Goal: Task Accomplishment & Management: Use online tool/utility

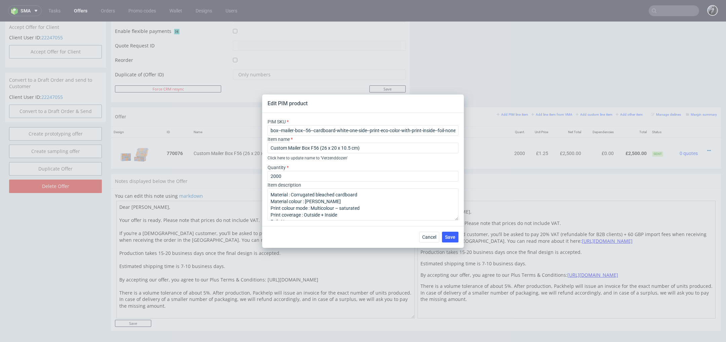
scroll to position [2, 0]
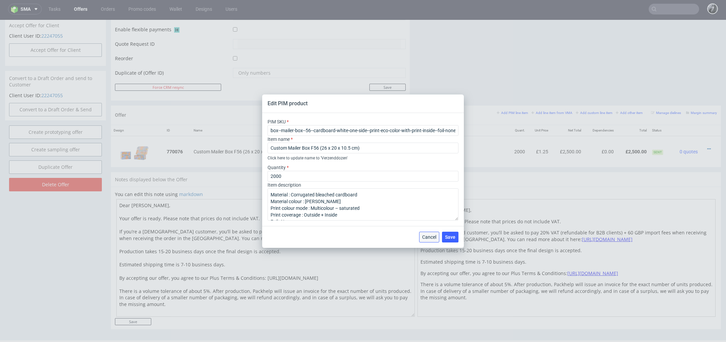
click at [424, 238] on span "Cancel" at bounding box center [429, 237] width 14 height 5
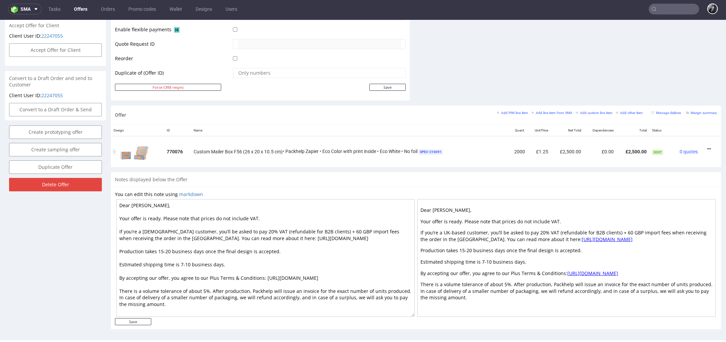
click at [707, 149] on icon at bounding box center [709, 149] width 4 height 5
click at [674, 88] on span "Edit item price" at bounding box center [679, 86] width 54 height 7
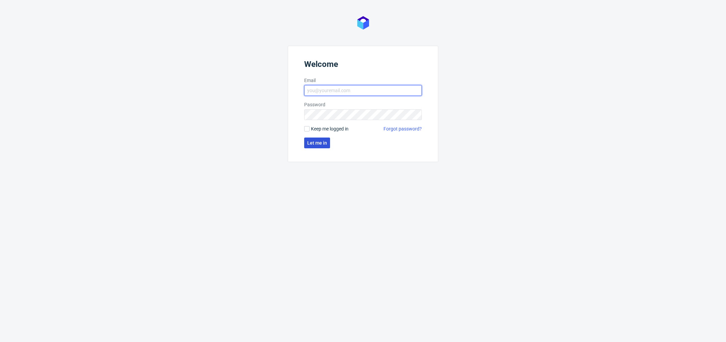
type input "[PERSON_NAME][EMAIL_ADDRESS][DOMAIN_NAME]"
click at [320, 147] on button "Let me in" at bounding box center [317, 143] width 26 height 11
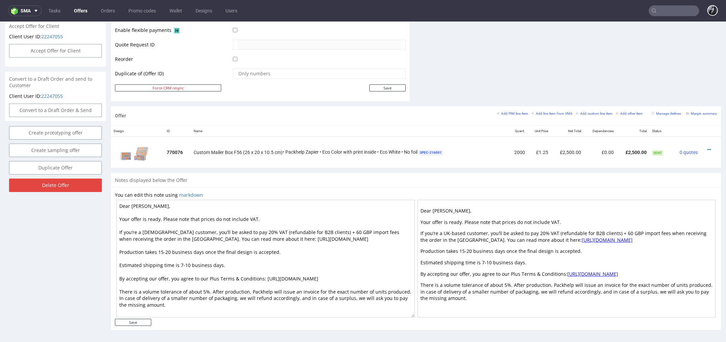
scroll to position [2, 0]
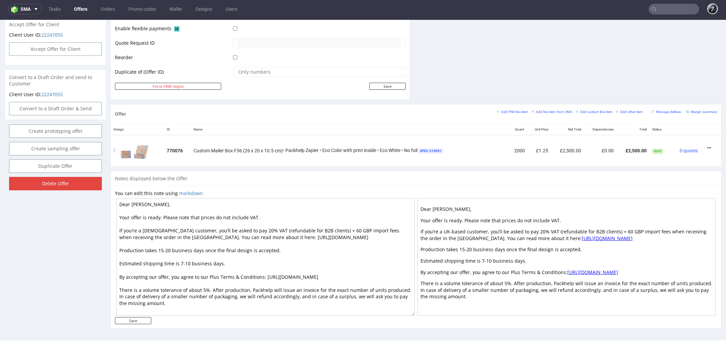
click at [707, 146] on icon at bounding box center [709, 148] width 4 height 5
click at [670, 81] on li "Edit item price" at bounding box center [675, 85] width 65 height 12
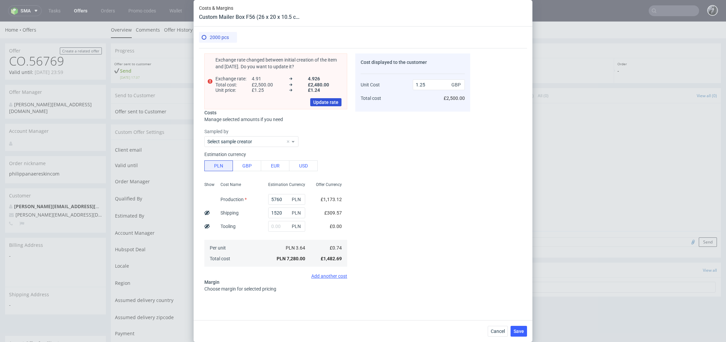
click at [329, 104] on span "Update rate" at bounding box center [325, 102] width 25 height 5
type input "1.24"
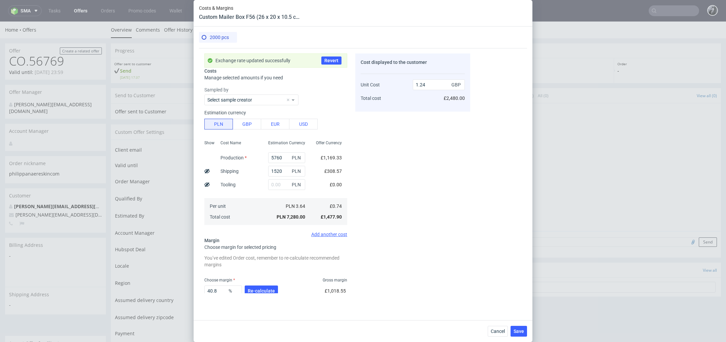
scroll to position [39, 0]
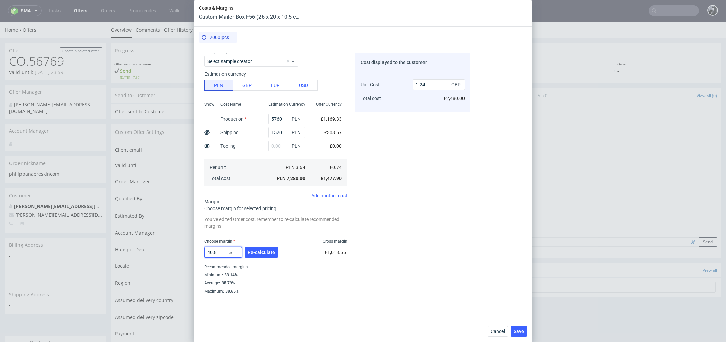
click at [220, 251] on input "40.8" at bounding box center [223, 252] width 38 height 11
type input "4"
type input "1.23"
type input "0"
type input "0.73"
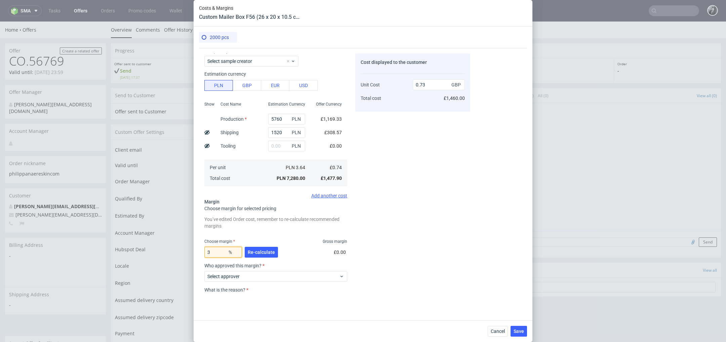
type input "35"
type input "1.13"
type input "35"
click at [439, 85] on input "1.13" at bounding box center [439, 84] width 52 height 11
type input "1.15"
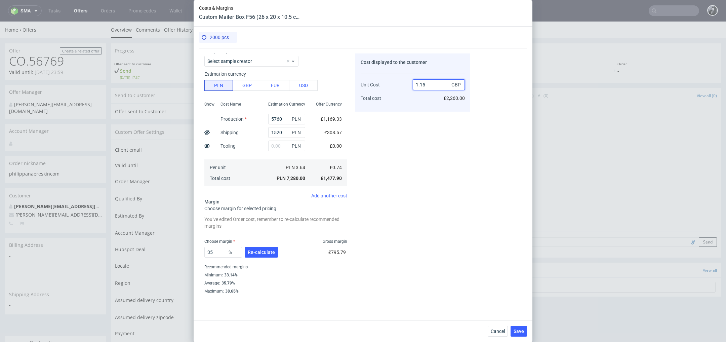
type input "35.65217391304348"
type input "1.1"
type input "32.72727272727273"
type input "1.09§"
type input "NaN"
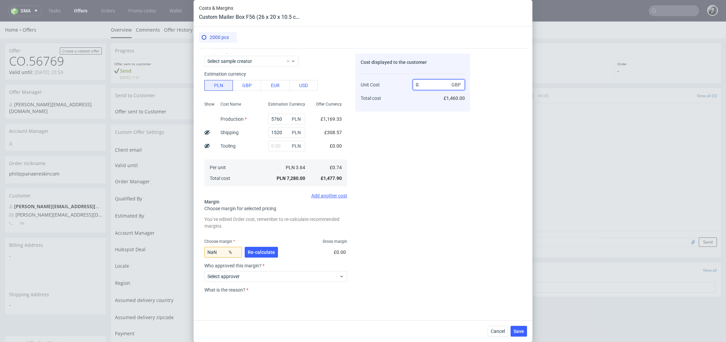
type input "0"
type input "1."
type input "26"
type input "0"
type input "1.16"
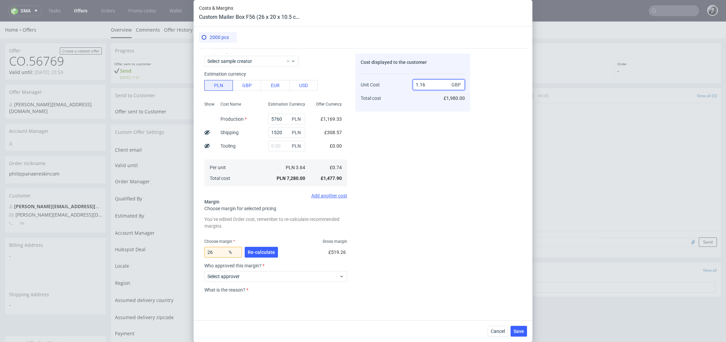
type input "36.206896551724135"
type input "1.15"
click at [386, 243] on div "Cost displayed to the customer Unit Cost Total cost 1.15 GBP £2,300.00" at bounding box center [412, 173] width 115 height 240
click at [261, 251] on span "Re-calculate" at bounding box center [261, 252] width 27 height 5
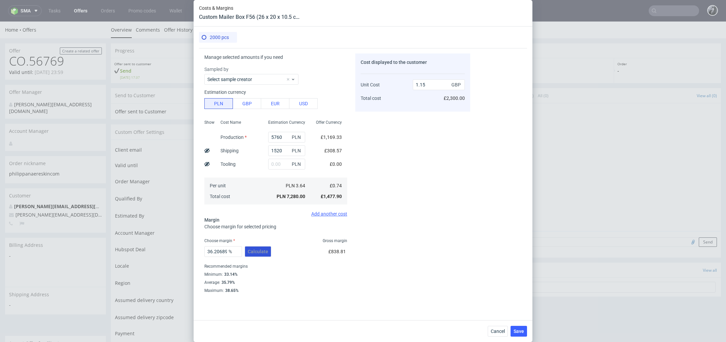
scroll to position [20, 0]
click at [520, 332] on span "Save" at bounding box center [519, 331] width 10 height 5
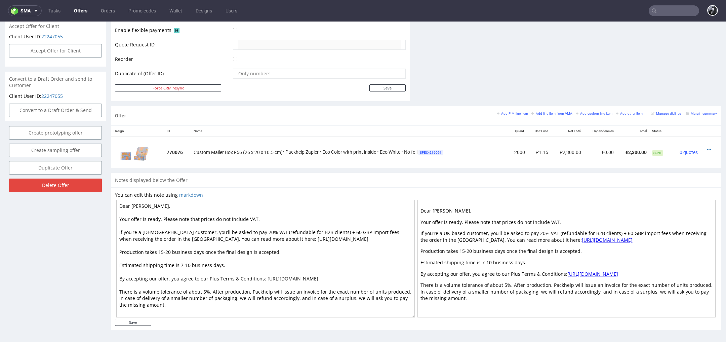
scroll to position [2, 0]
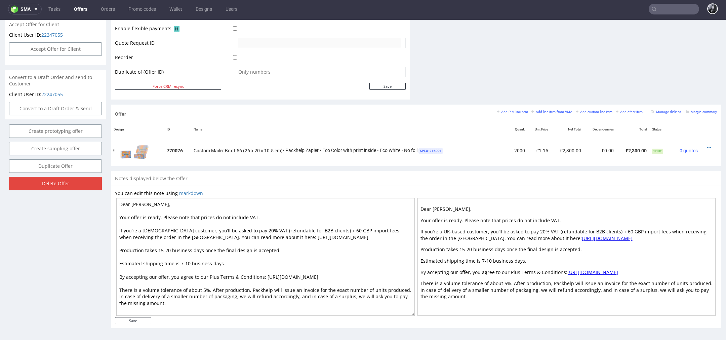
click at [703, 147] on div at bounding box center [708, 148] width 11 height 7
click at [707, 147] on icon at bounding box center [709, 148] width 4 height 5
click at [673, 89] on li "Edit item price" at bounding box center [675, 85] width 65 height 12
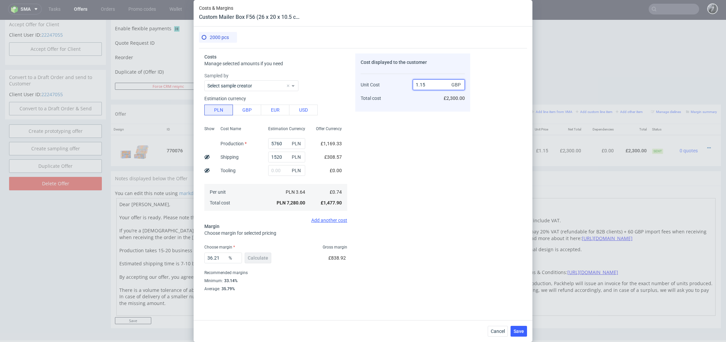
click at [440, 86] on input "1.15" at bounding box center [439, 84] width 52 height 11
type input "1.10"
type input "32.72727272727273"
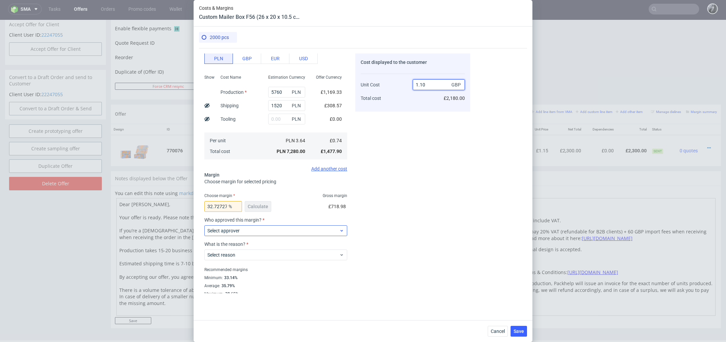
type input "1.10"
click at [295, 235] on div "Select approver" at bounding box center [275, 230] width 143 height 11
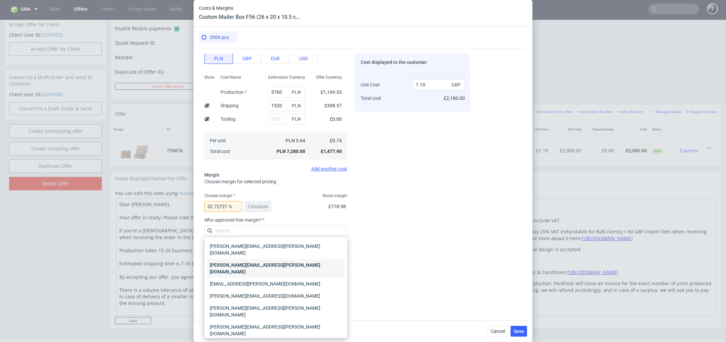
click at [289, 259] on div "[PERSON_NAME][EMAIL_ADDRESS][PERSON_NAME][DOMAIN_NAME]" at bounding box center [276, 268] width 138 height 19
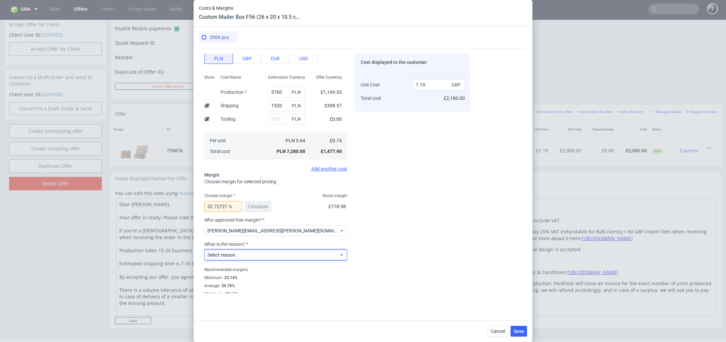
click at [280, 259] on div "Select reason" at bounding box center [275, 254] width 143 height 11
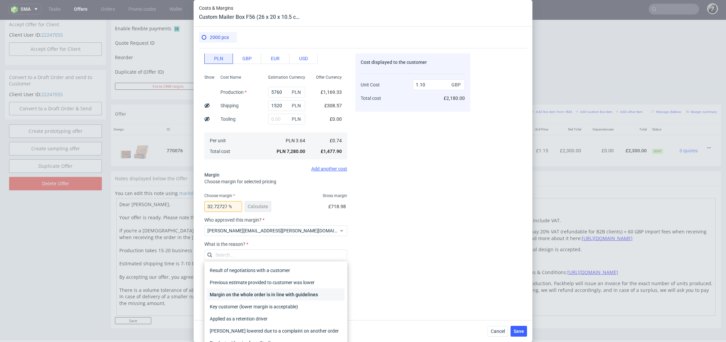
click at [290, 294] on div "Margin on the whole order is in line with guidelines" at bounding box center [276, 294] width 138 height 12
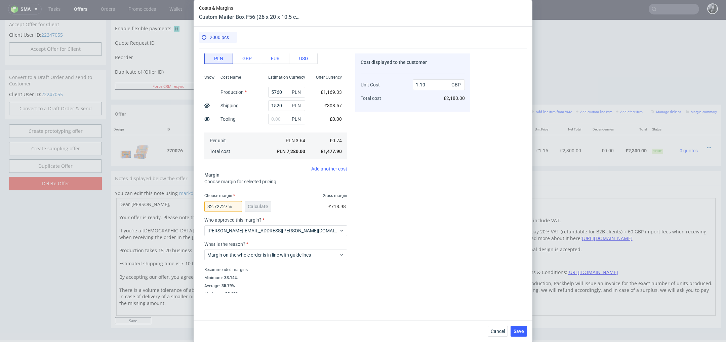
scroll to position [54, 0]
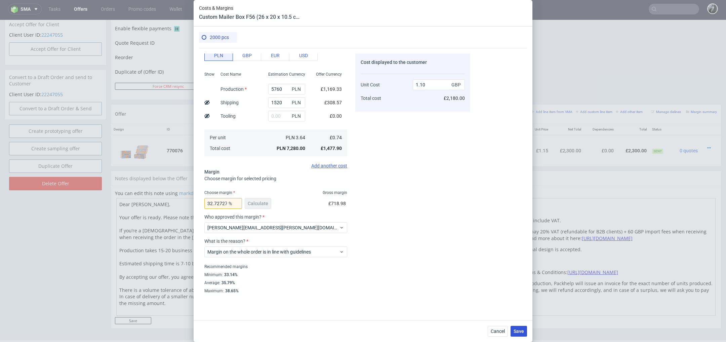
click at [517, 329] on span "Save" at bounding box center [519, 331] width 10 height 5
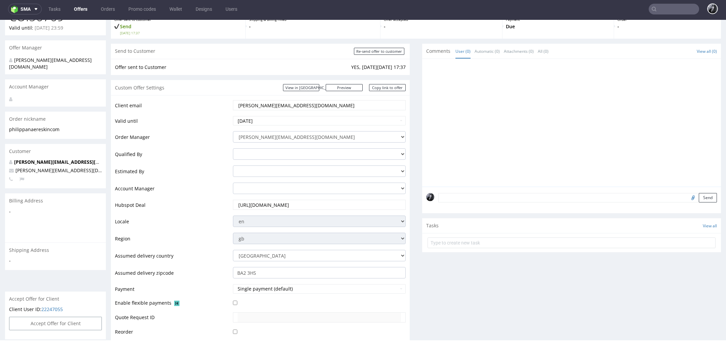
scroll to position [0, 0]
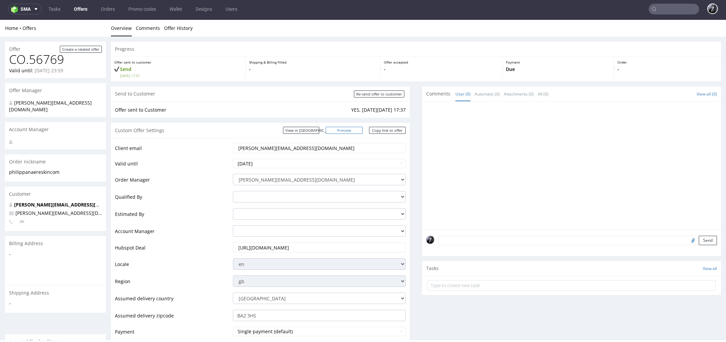
click at [351, 130] on link "Preview" at bounding box center [344, 130] width 37 height 7
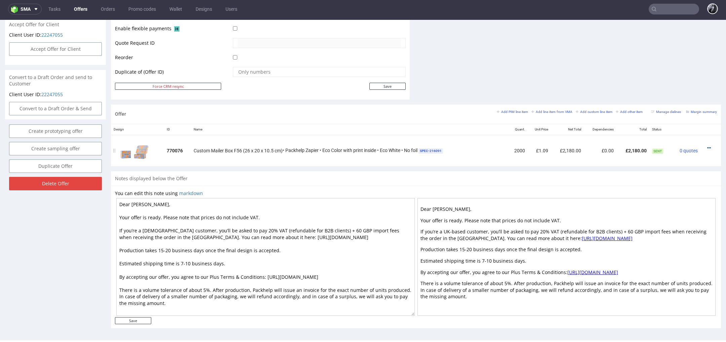
click at [707, 147] on icon at bounding box center [709, 148] width 4 height 5
click at [661, 89] on li "Edit item price" at bounding box center [675, 85] width 65 height 12
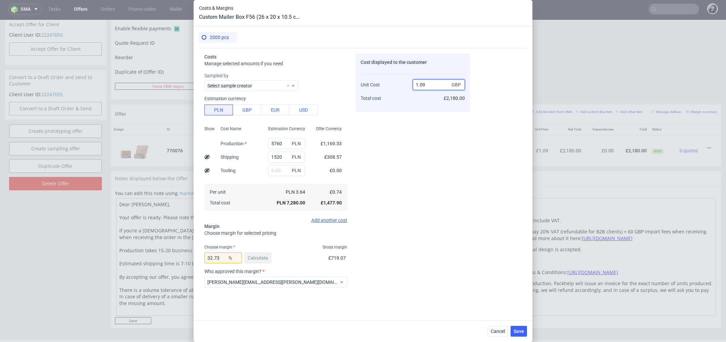
click at [431, 86] on input "1.09" at bounding box center [439, 84] width 52 height 11
type input "1.11"
type input "33.33333333333333"
type input "1.1"
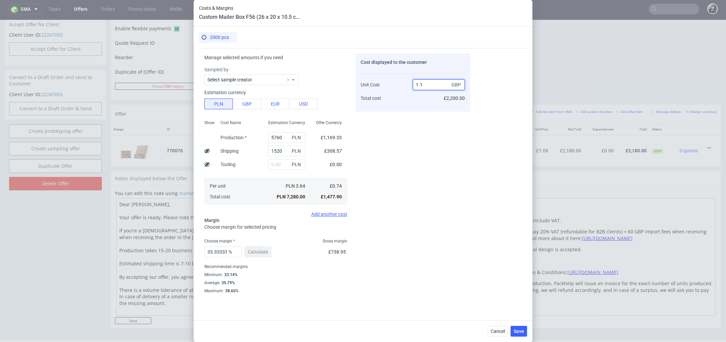
scroll to position [5, 0]
click at [523, 334] on span "Save" at bounding box center [519, 331] width 10 height 5
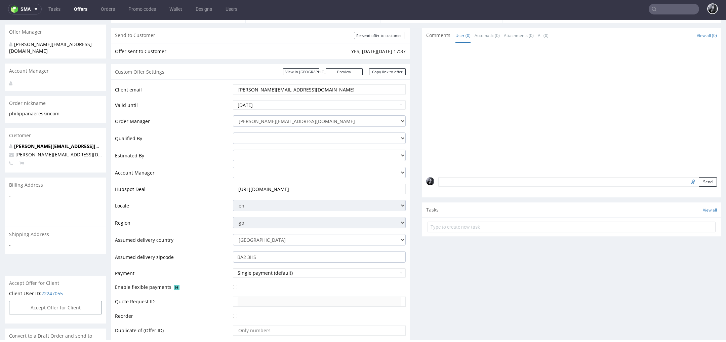
scroll to position [0, 0]
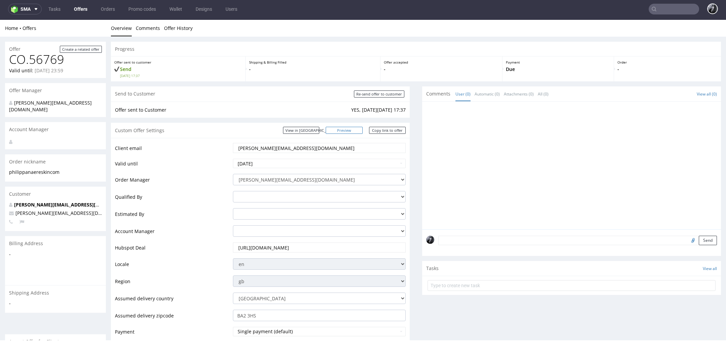
click at [350, 130] on link "Preview" at bounding box center [344, 130] width 37 height 7
click at [383, 131] on link "Copy link to offer" at bounding box center [387, 130] width 37 height 7
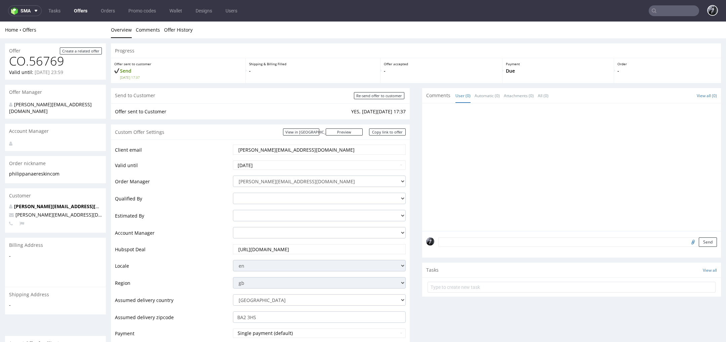
click at [84, 11] on link "Offers" at bounding box center [81, 10] width 22 height 11
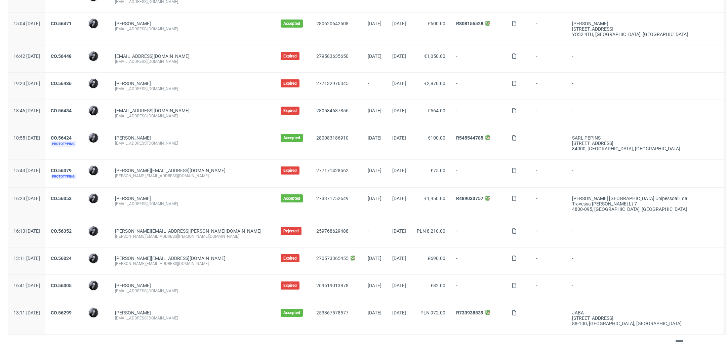
scroll to position [611, 0]
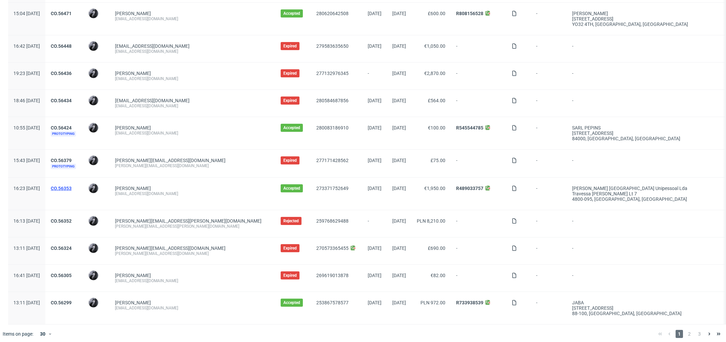
click at [72, 186] on link "CO.56353" at bounding box center [61, 188] width 21 height 5
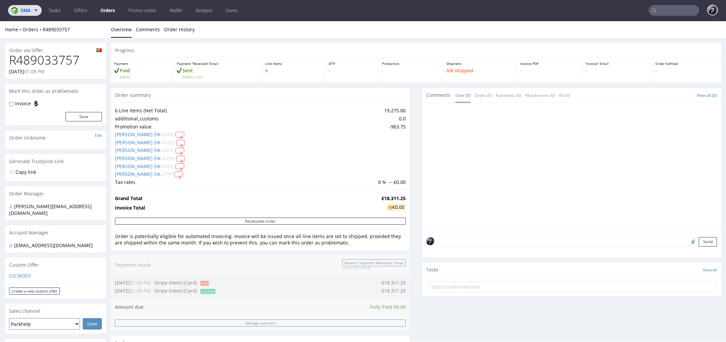
click at [39, 9] on button "sma" at bounding box center [25, 10] width 34 height 11
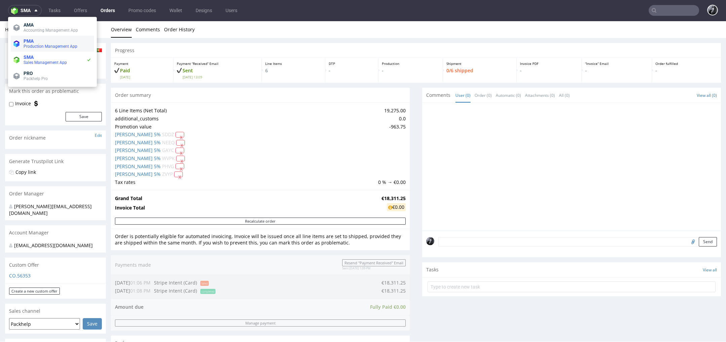
click at [51, 44] on span "Production Management App" at bounding box center [58, 46] width 68 height 5
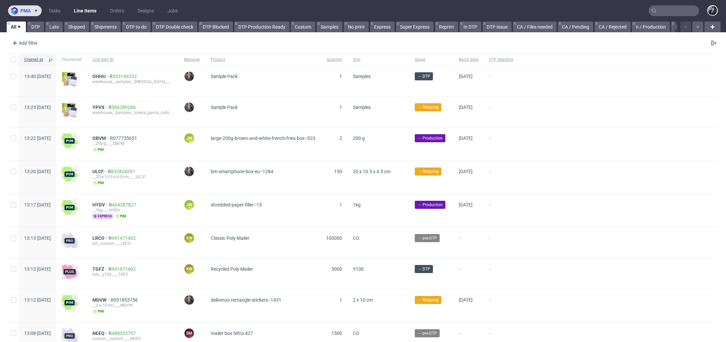
click at [34, 12] on icon at bounding box center [35, 10] width 5 height 5
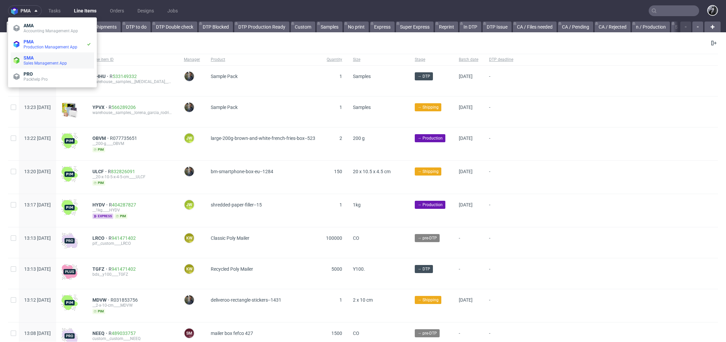
click at [39, 55] on span "SMA" at bounding box center [58, 57] width 68 height 5
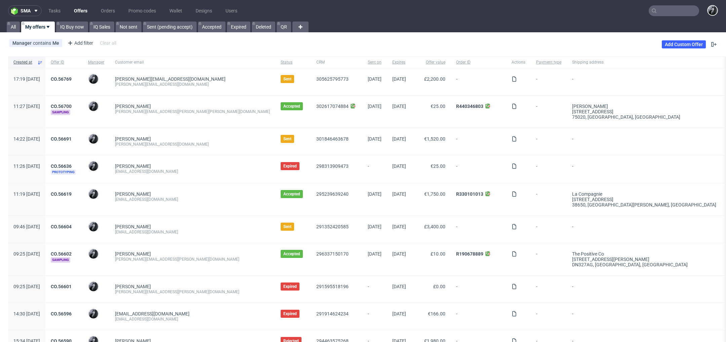
click at [48, 24] on link "My offers" at bounding box center [38, 27] width 34 height 11
click at [36, 14] on button "sma" at bounding box center [25, 10] width 34 height 11
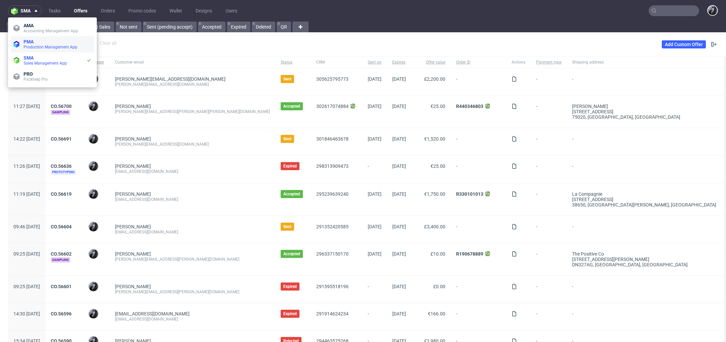
click at [45, 46] on span "Production Management App" at bounding box center [51, 47] width 54 height 5
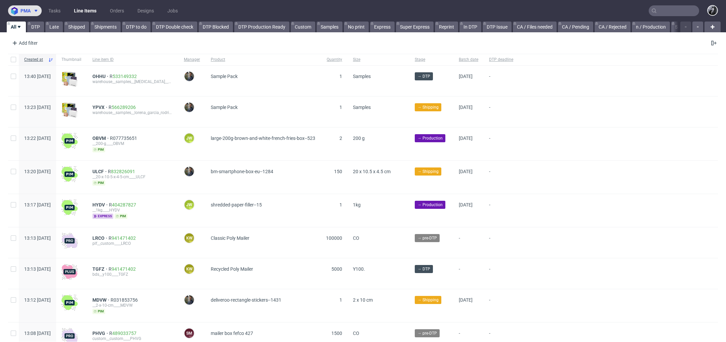
click at [35, 12] on icon at bounding box center [35, 10] width 5 height 5
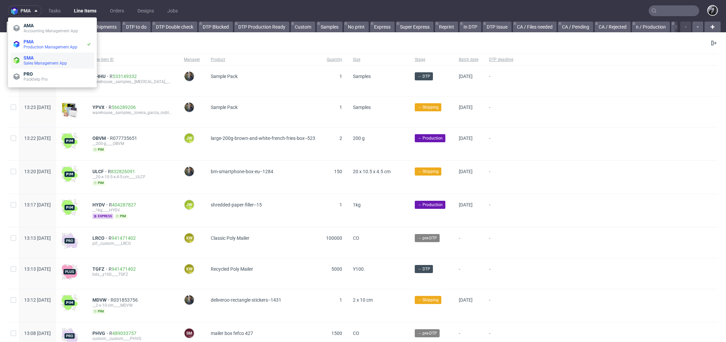
click at [35, 57] on span "SMA" at bounding box center [58, 57] width 68 height 5
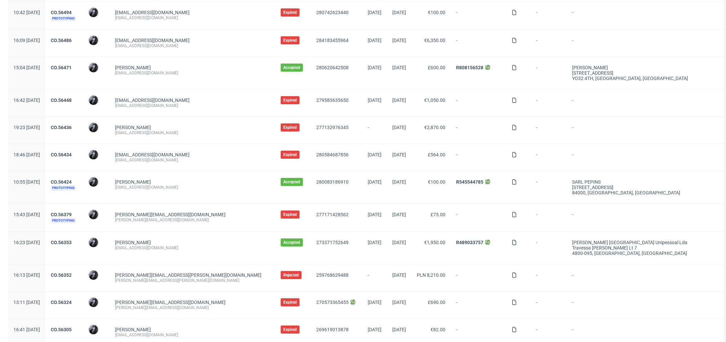
scroll to position [579, 0]
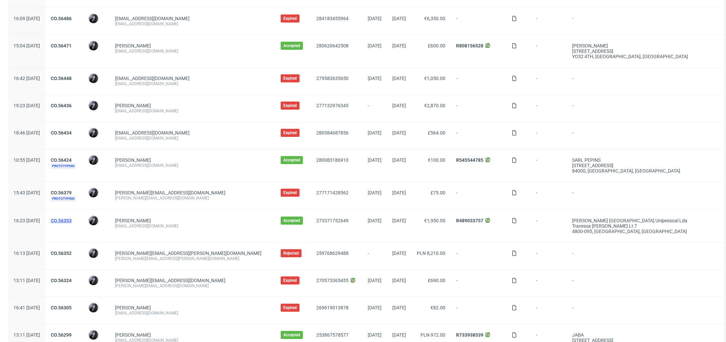
click at [72, 218] on link "CO.56353" at bounding box center [61, 220] width 21 height 5
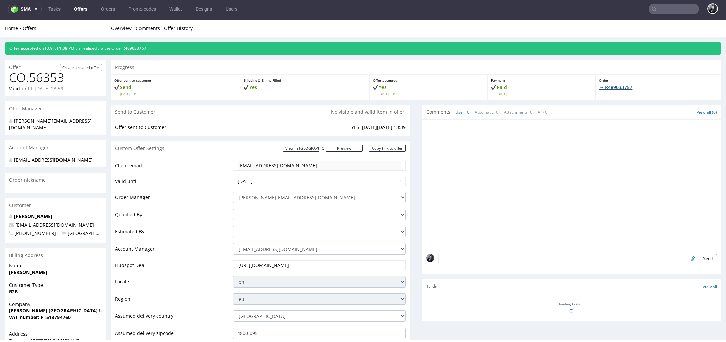
click at [611, 85] on link "→ R489033757" at bounding box center [615, 87] width 33 height 6
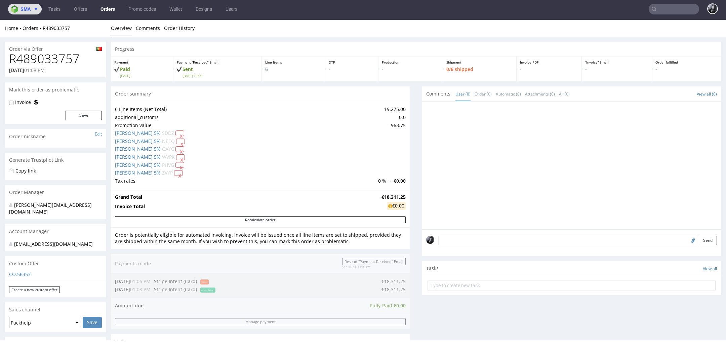
click at [24, 11] on span "sma" at bounding box center [26, 9] width 10 height 5
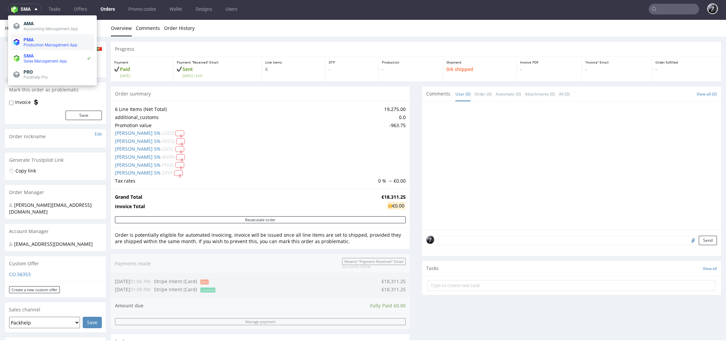
click at [53, 40] on span "PMA" at bounding box center [58, 39] width 68 height 5
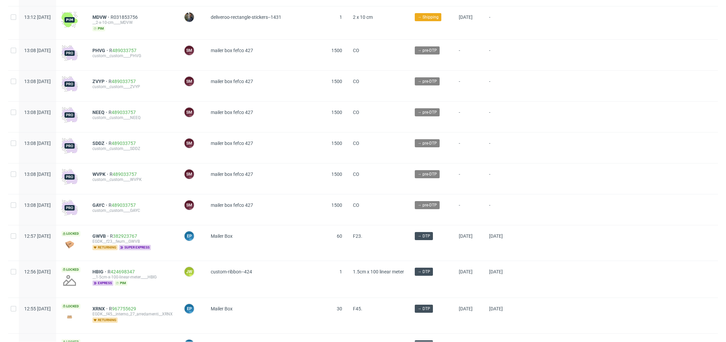
scroll to position [269, 0]
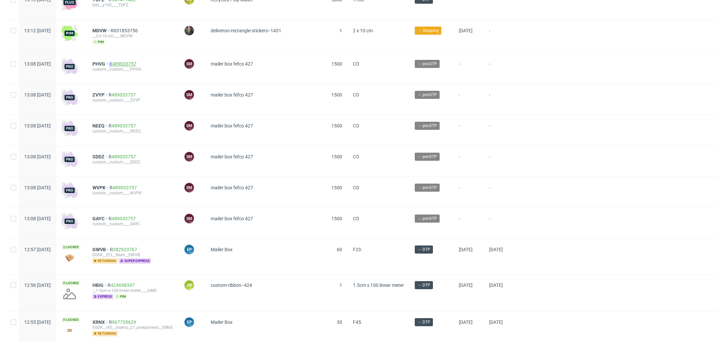
click at [135, 62] on link "489033757" at bounding box center [124, 63] width 24 height 5
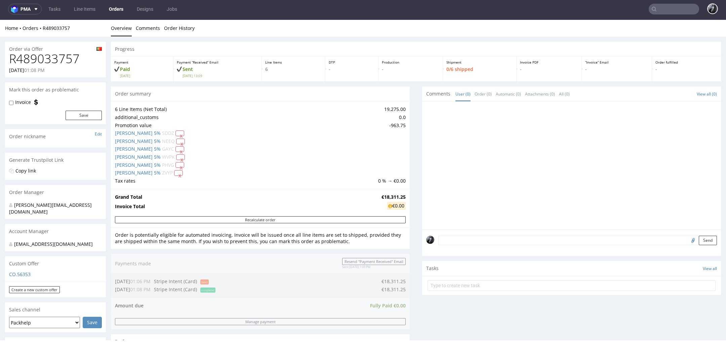
click at [688, 240] on input "file" at bounding box center [692, 240] width 9 height 9
type input "C:\fakepath\[PERSON_NAME](1).ai"
click at [700, 239] on button "Send" at bounding box center [708, 240] width 18 height 9
